Goal: Information Seeking & Learning: Learn about a topic

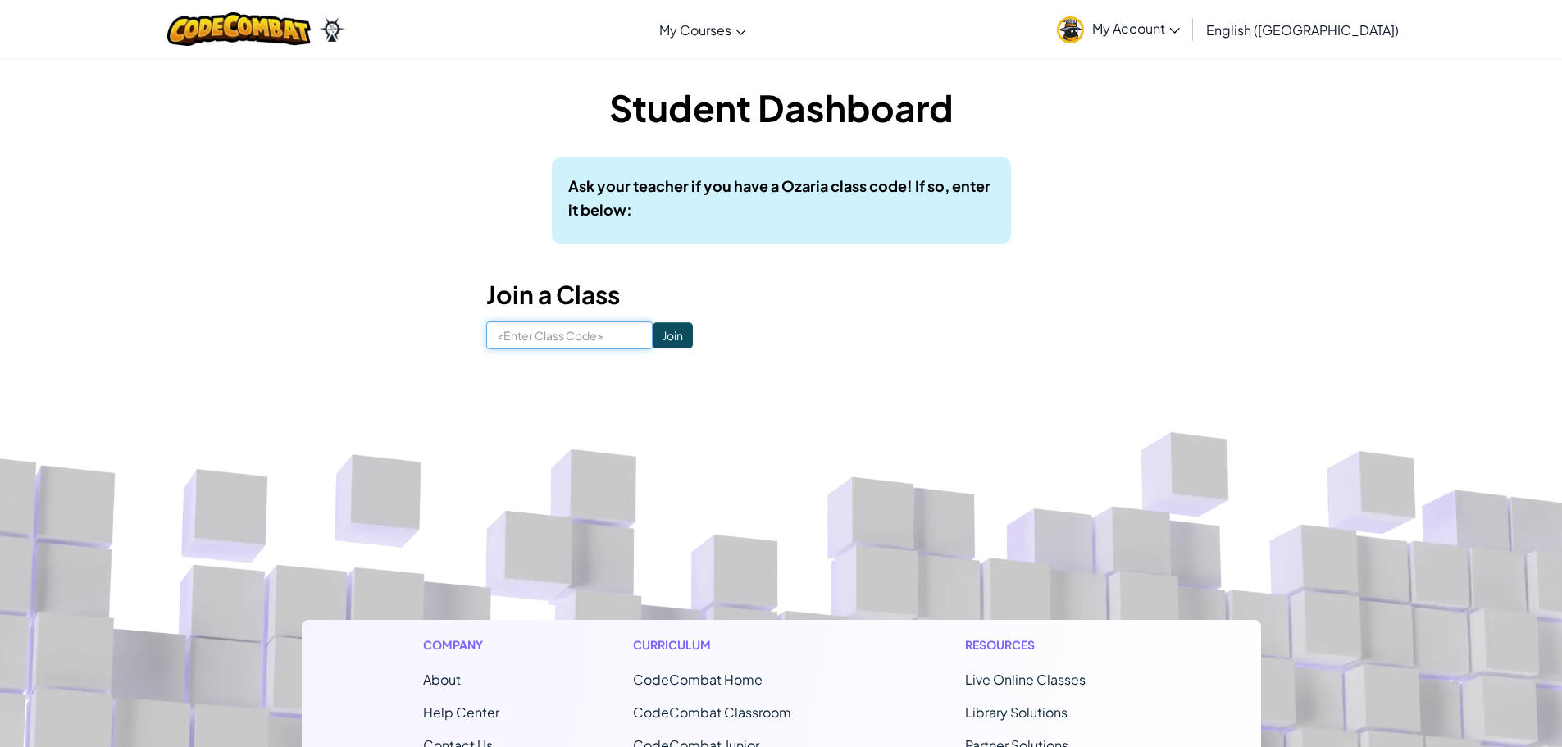
click at [519, 337] on input at bounding box center [569, 336] width 166 height 28
type input "ForkFightRoom"
click at [653, 331] on input "Join" at bounding box center [673, 335] width 40 height 26
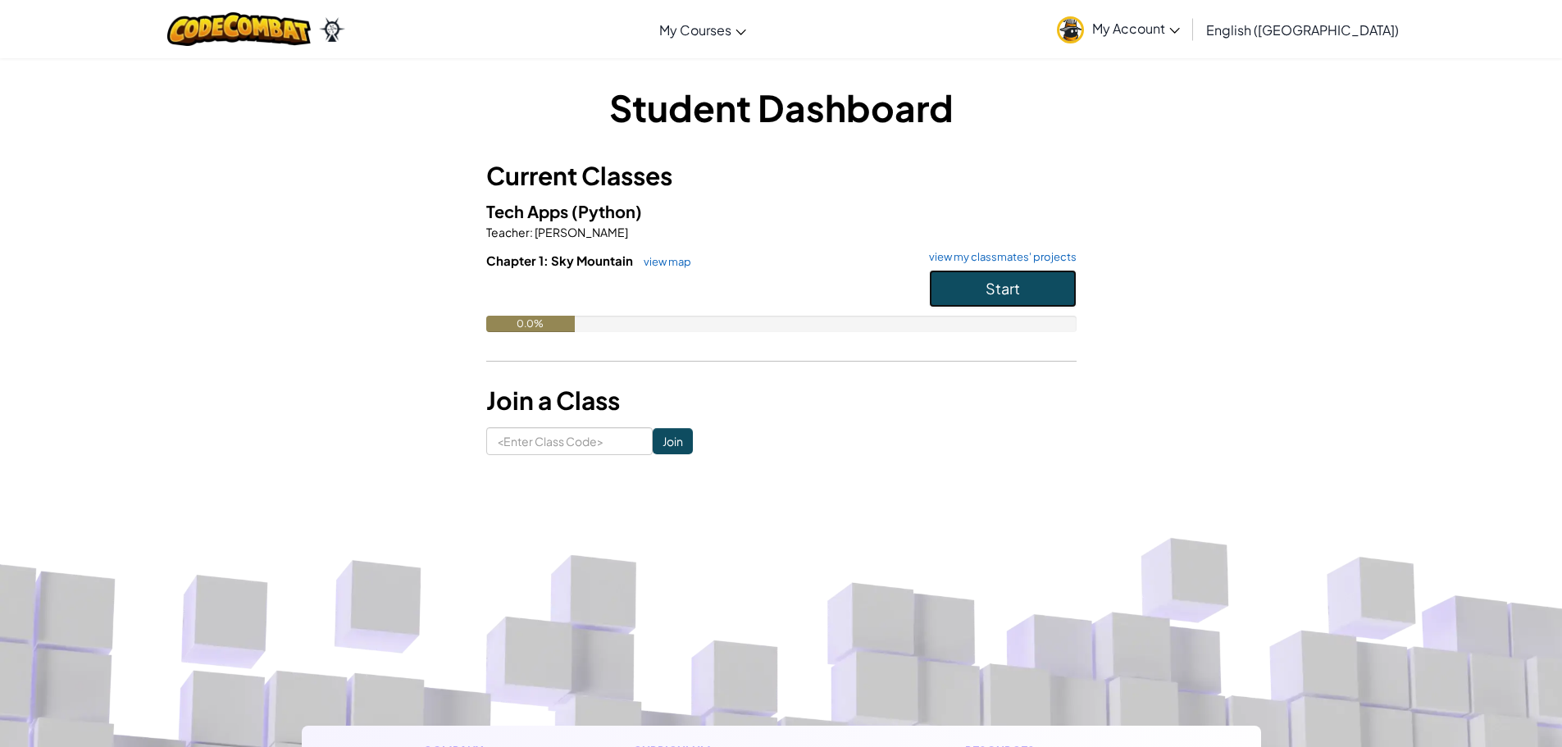
click at [994, 283] on span "Start" at bounding box center [1003, 288] width 34 height 19
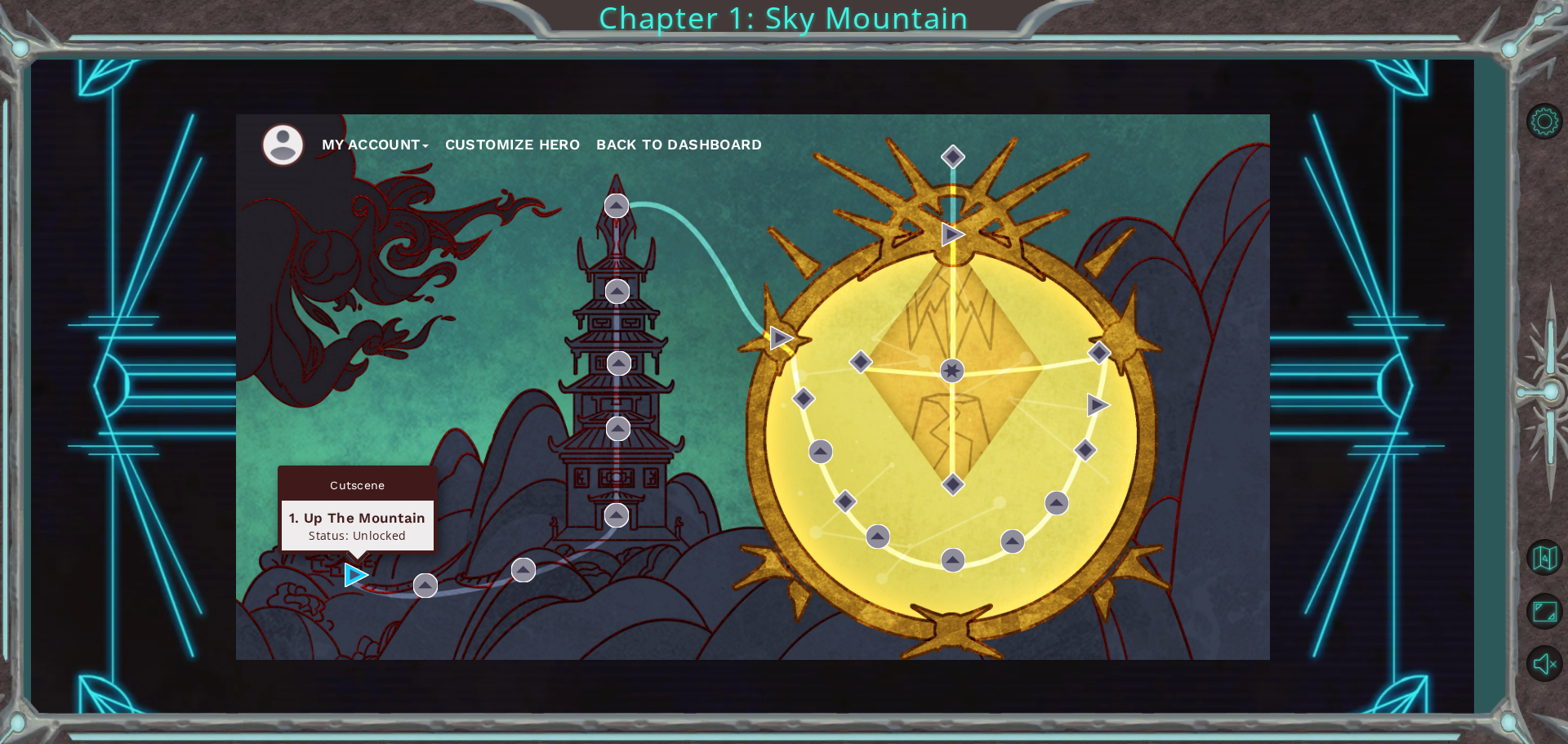
click at [355, 555] on div "Cutscene 1. Up The Mountain Status: Unlocked" at bounding box center [357, 510] width 160 height 89
click at [358, 572] on img at bounding box center [356, 575] width 25 height 25
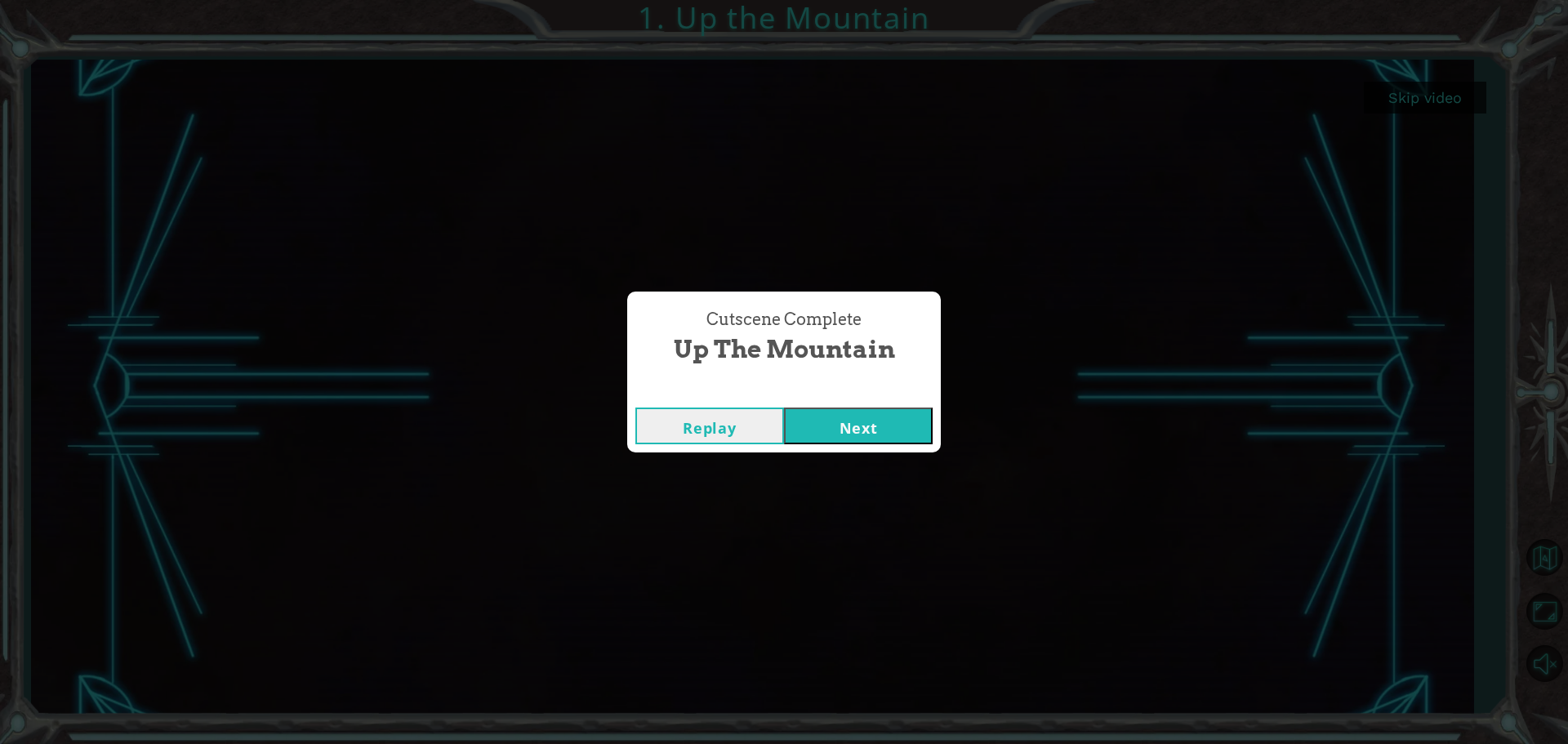
click at [864, 422] on button "Next" at bounding box center [857, 425] width 148 height 37
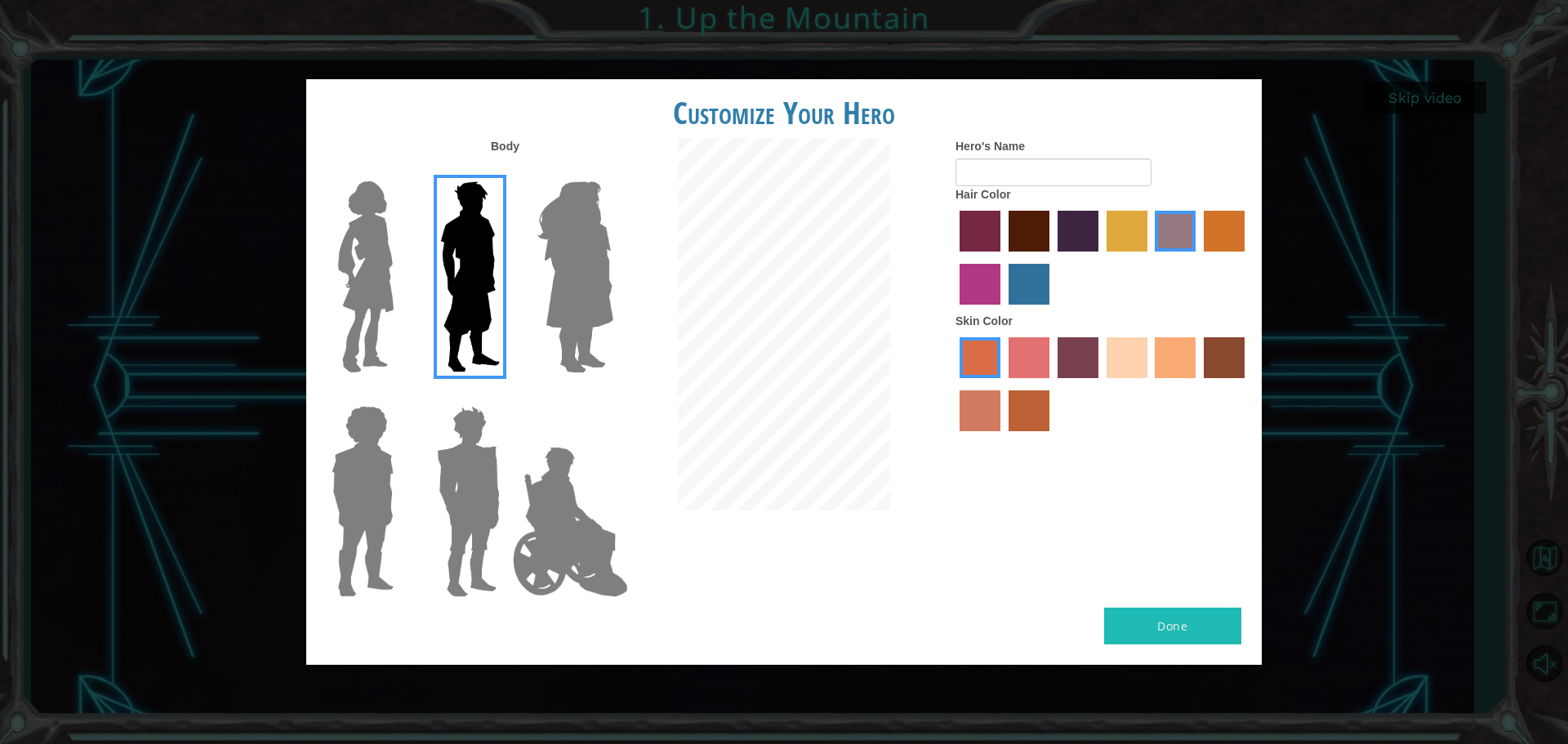
click at [479, 499] on img at bounding box center [468, 501] width 76 height 204
click at [507, 395] on input "Hero Garnet" at bounding box center [507, 395] width 0 height 0
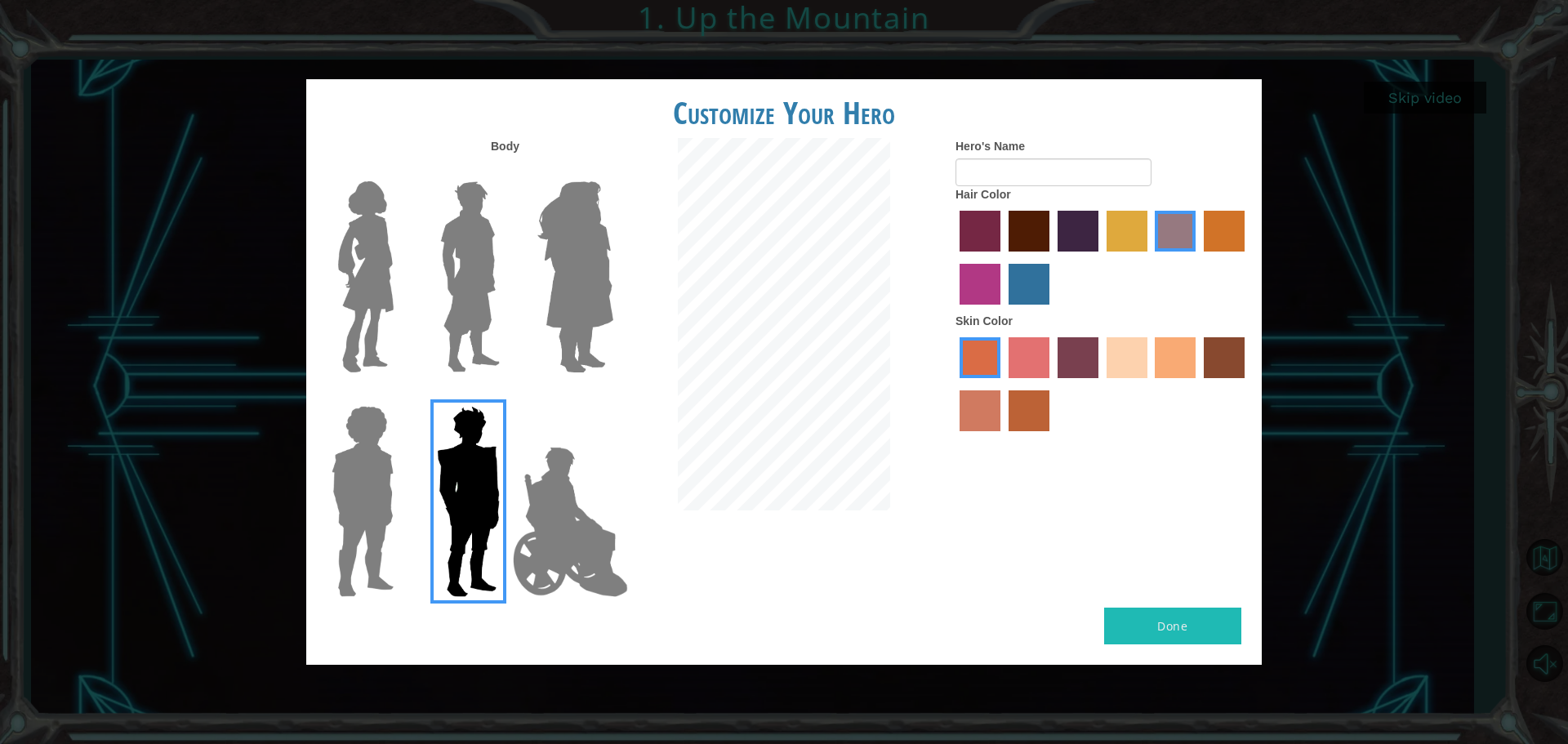
click at [1028, 287] on label "lachmara hair color" at bounding box center [1028, 284] width 41 height 41
click at [1003, 311] on input "lachmara hair color" at bounding box center [1003, 311] width 0 height 0
click at [1046, 175] on input "Hero's Name" at bounding box center [1053, 172] width 196 height 28
click at [967, 168] on input "ike" at bounding box center [1053, 172] width 196 height 28
click at [967, 175] on input "ike" at bounding box center [1053, 172] width 196 height 28
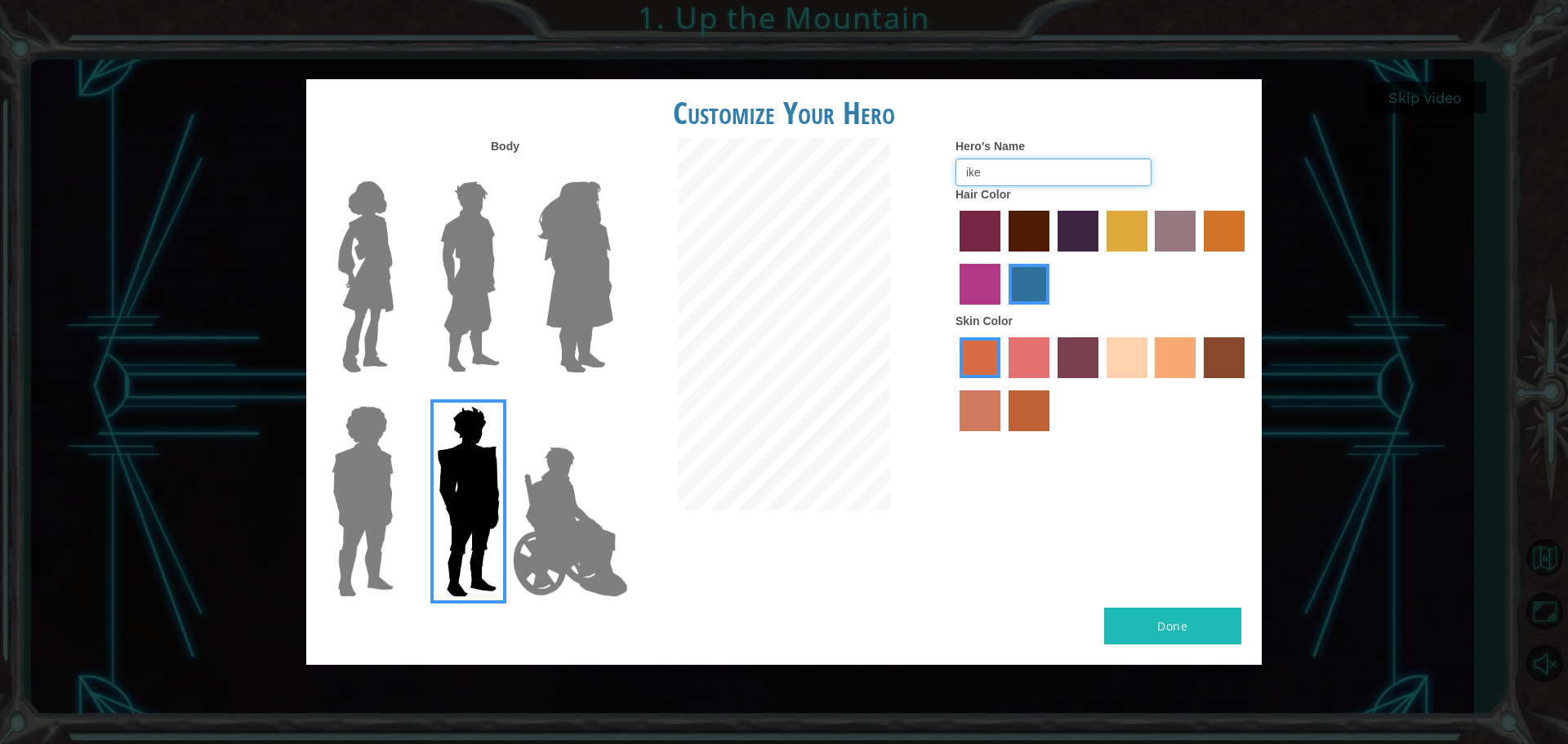
click at [968, 170] on input "ike" at bounding box center [1053, 172] width 196 height 28
type input "Ike"
drag, startPoint x: 1020, startPoint y: 364, endPoint x: 971, endPoint y: 369, distance: 49.3
click at [1005, 362] on div at bounding box center [1102, 386] width 294 height 107
click at [1140, 224] on label "tulip tree hair color" at bounding box center [1126, 231] width 41 height 41
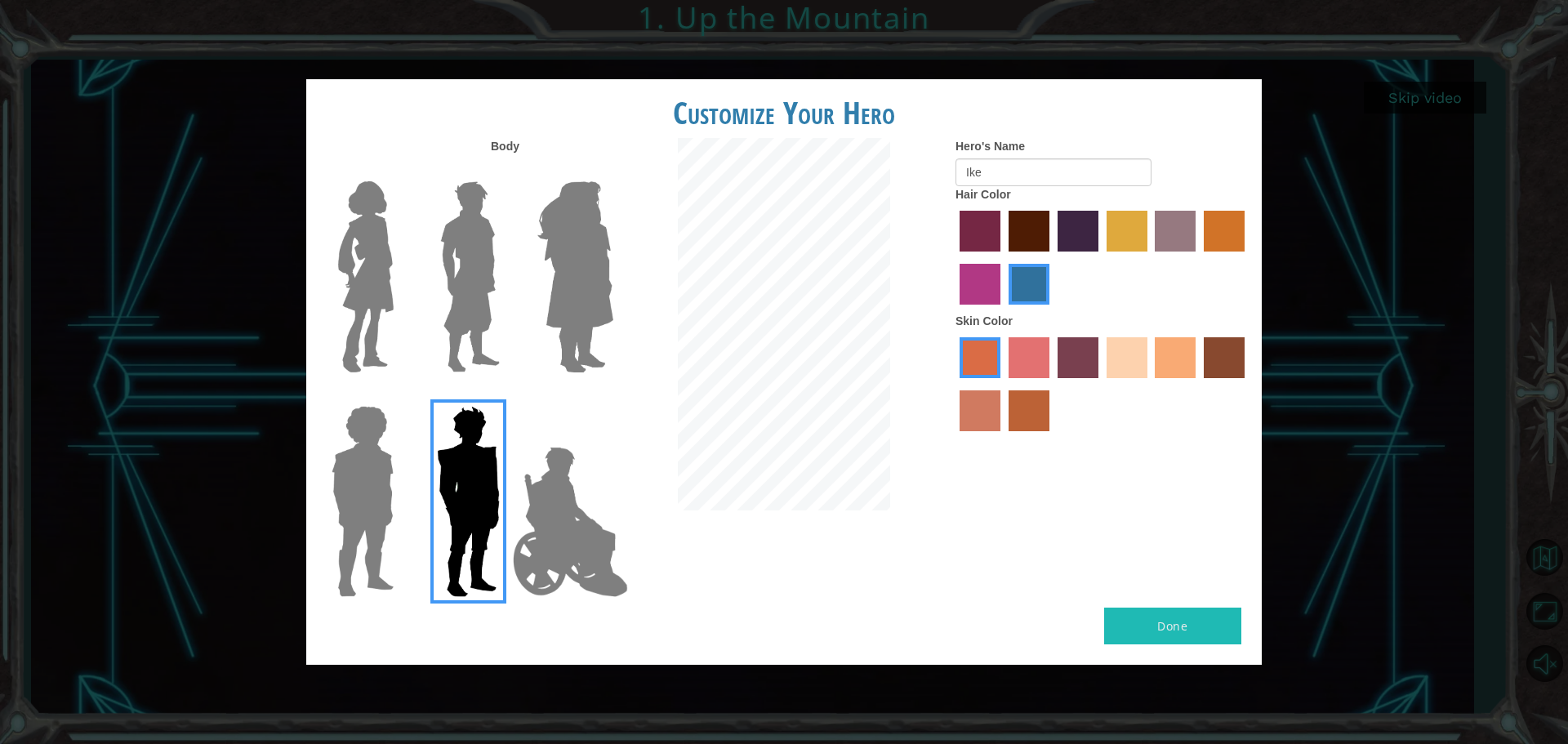
click at [1101, 257] on input "tulip tree hair color" at bounding box center [1101, 257] width 0 height 0
click at [1121, 351] on label "sandy beach skin color" at bounding box center [1126, 358] width 41 height 41
click at [1101, 383] on input "sandy beach skin color" at bounding box center [1101, 383] width 0 height 0
click at [1183, 615] on button "Done" at bounding box center [1173, 625] width 137 height 37
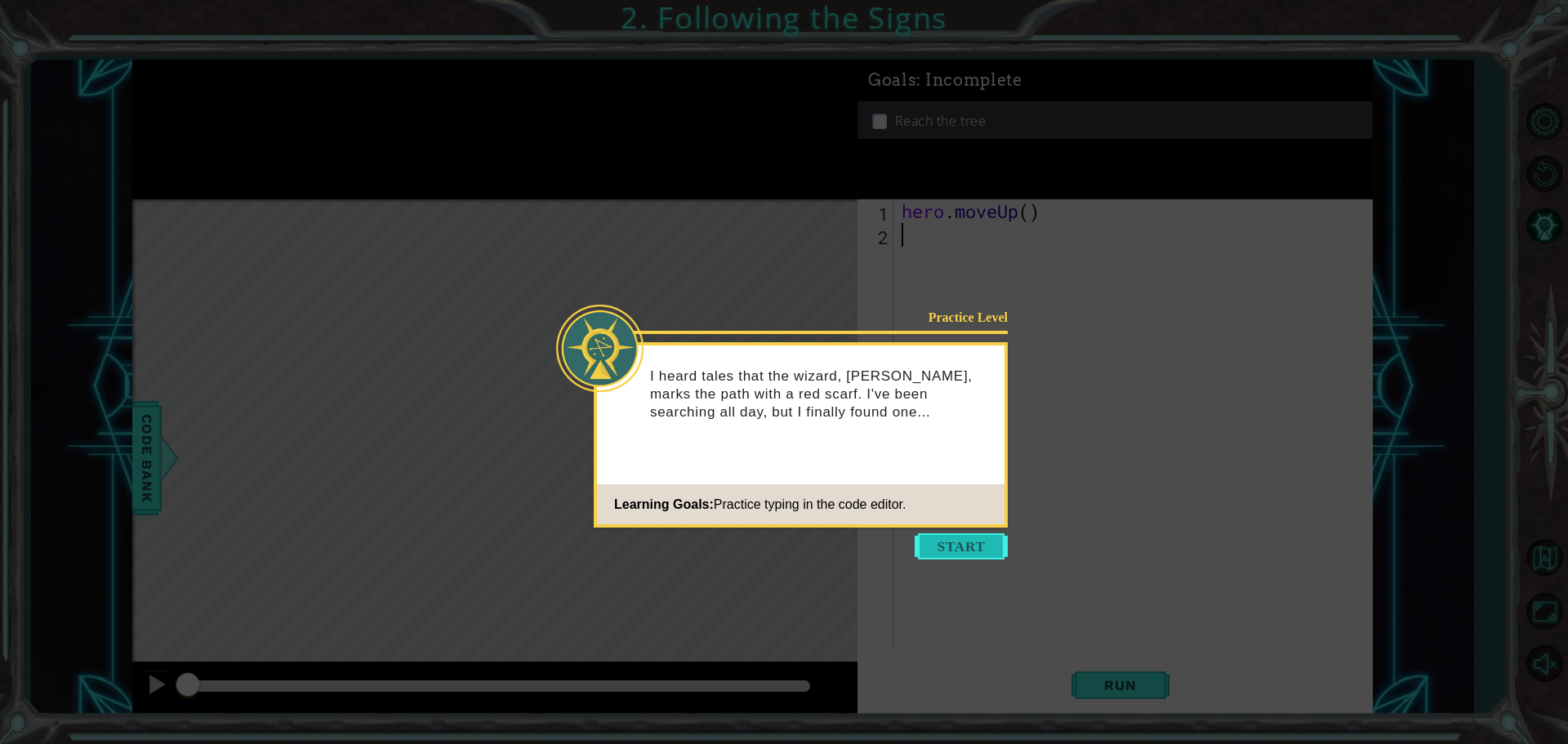
drag, startPoint x: 978, startPoint y: 540, endPoint x: 943, endPoint y: 525, distance: 38.1
click at [974, 539] on button "Start" at bounding box center [962, 547] width 94 height 26
